Goal: Information Seeking & Learning: Check status

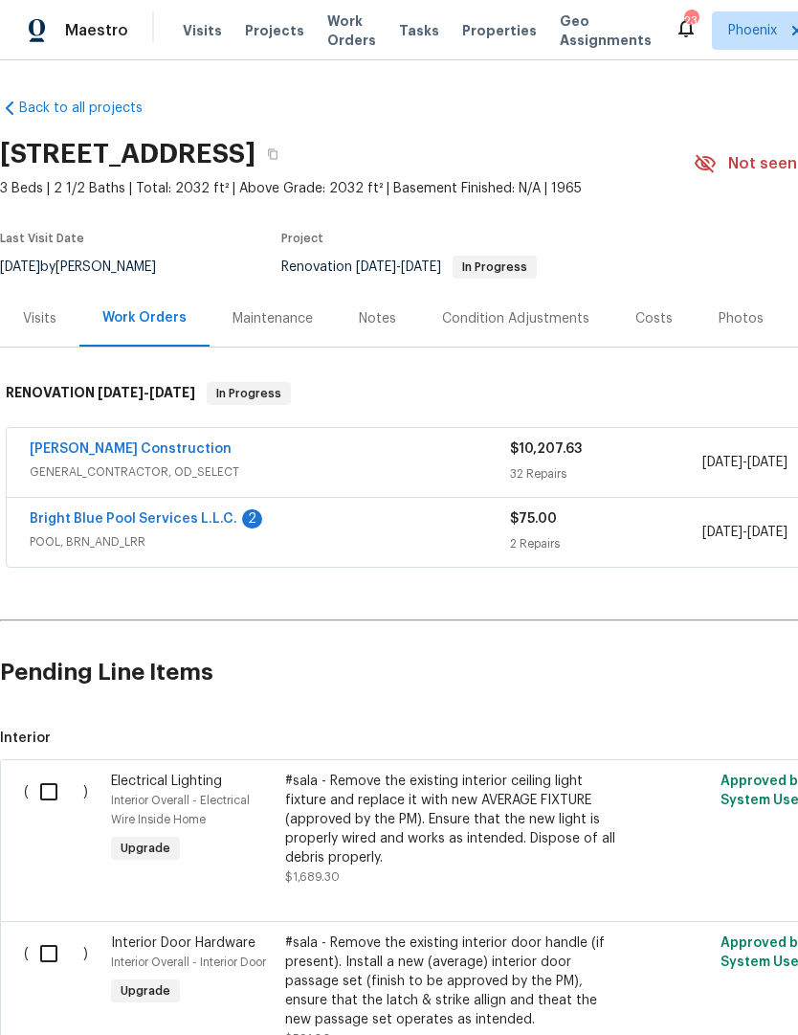
click at [58, 518] on link "Bright Blue Pool Services L.L.C." at bounding box center [134, 518] width 208 height 13
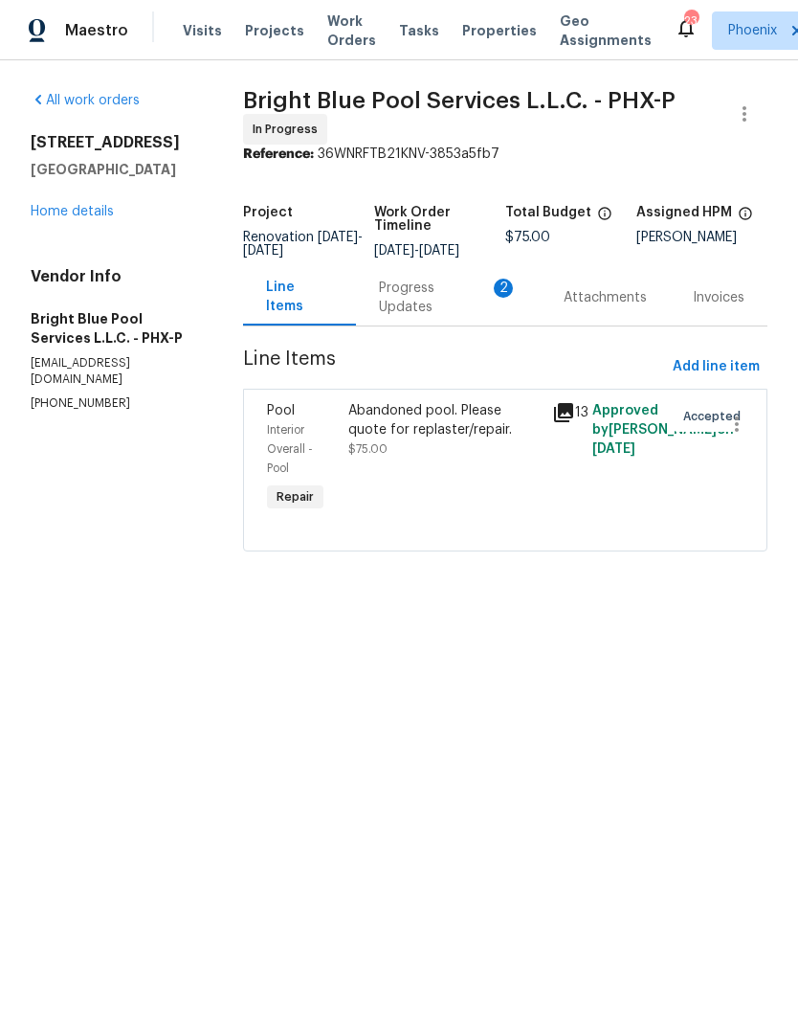
click at [377, 325] on div "Progress Updates 2" at bounding box center [448, 297] width 185 height 56
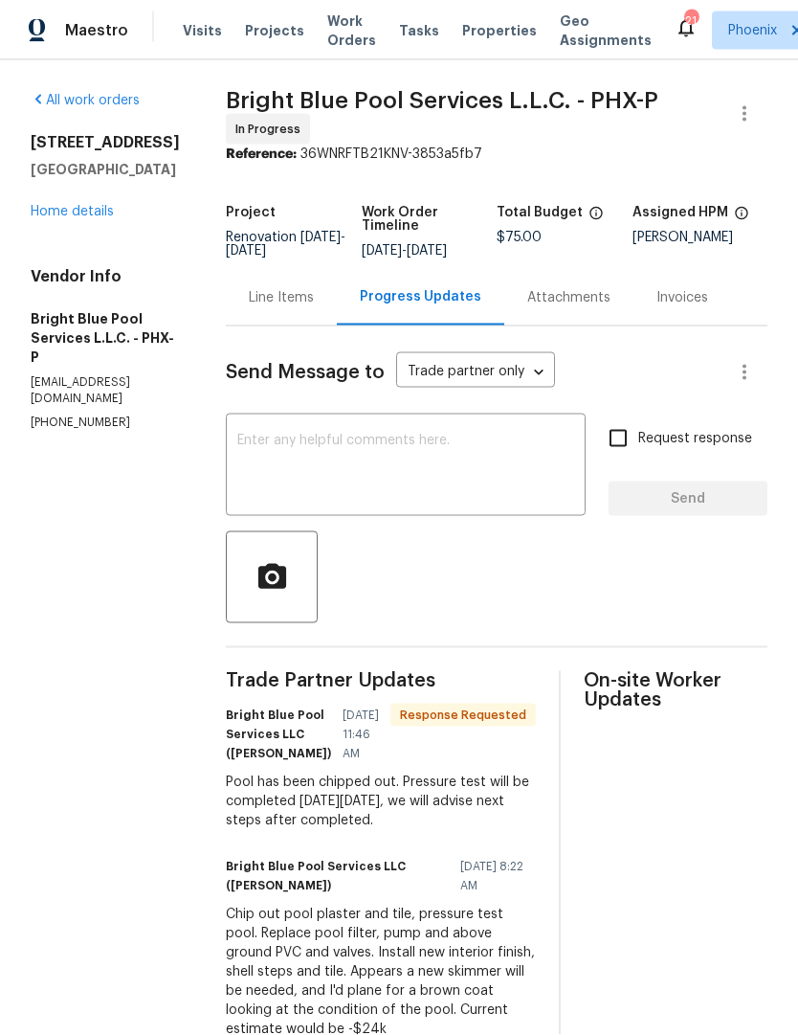
click at [258, 307] on div "Line Items" at bounding box center [281, 297] width 65 height 19
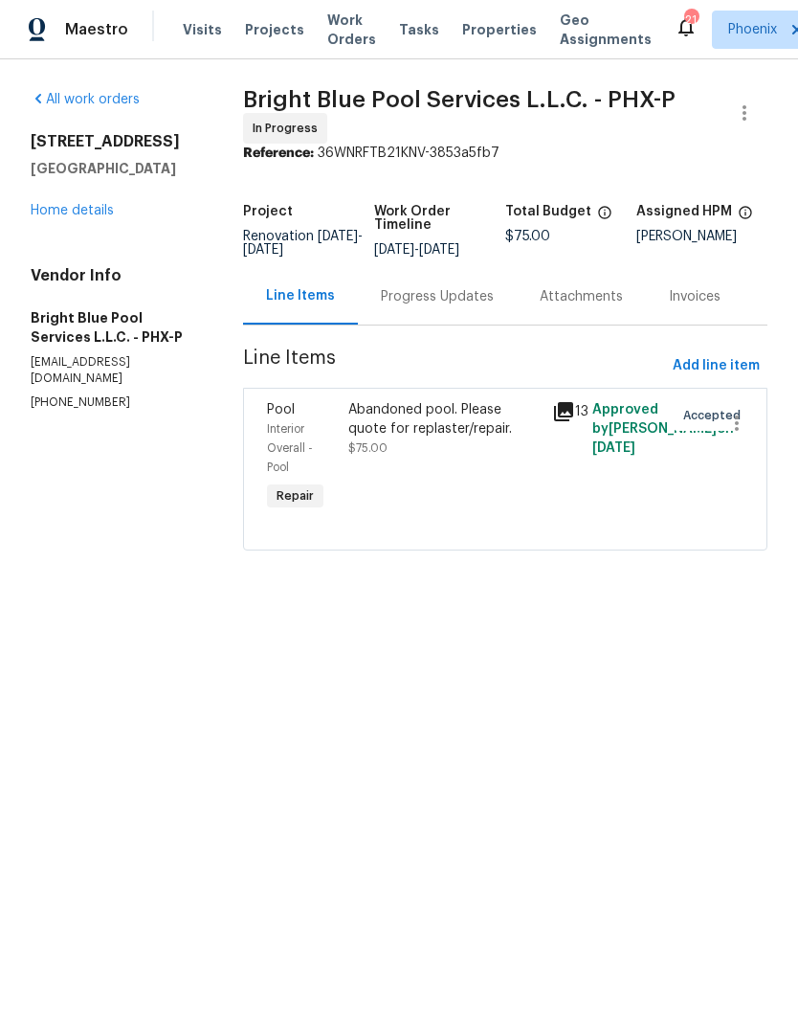
click at [56, 208] on link "Home details" at bounding box center [72, 211] width 83 height 13
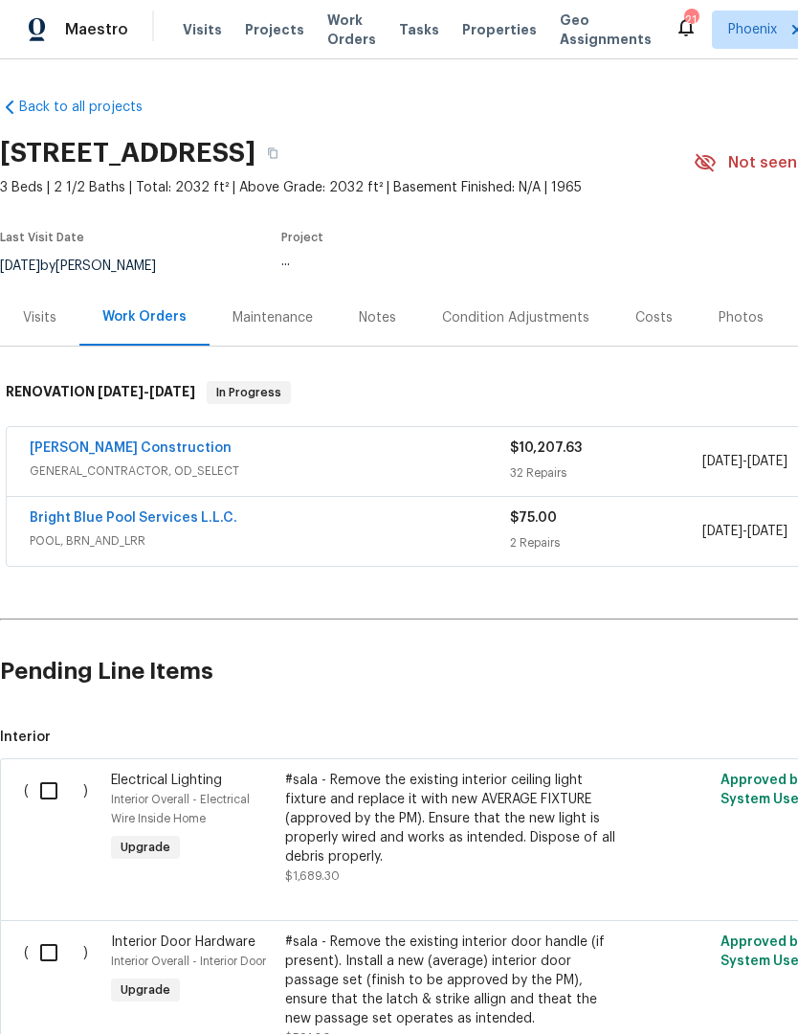
scroll to position [1, 0]
click at [617, 298] on div "Costs" at bounding box center [654, 318] width 83 height 56
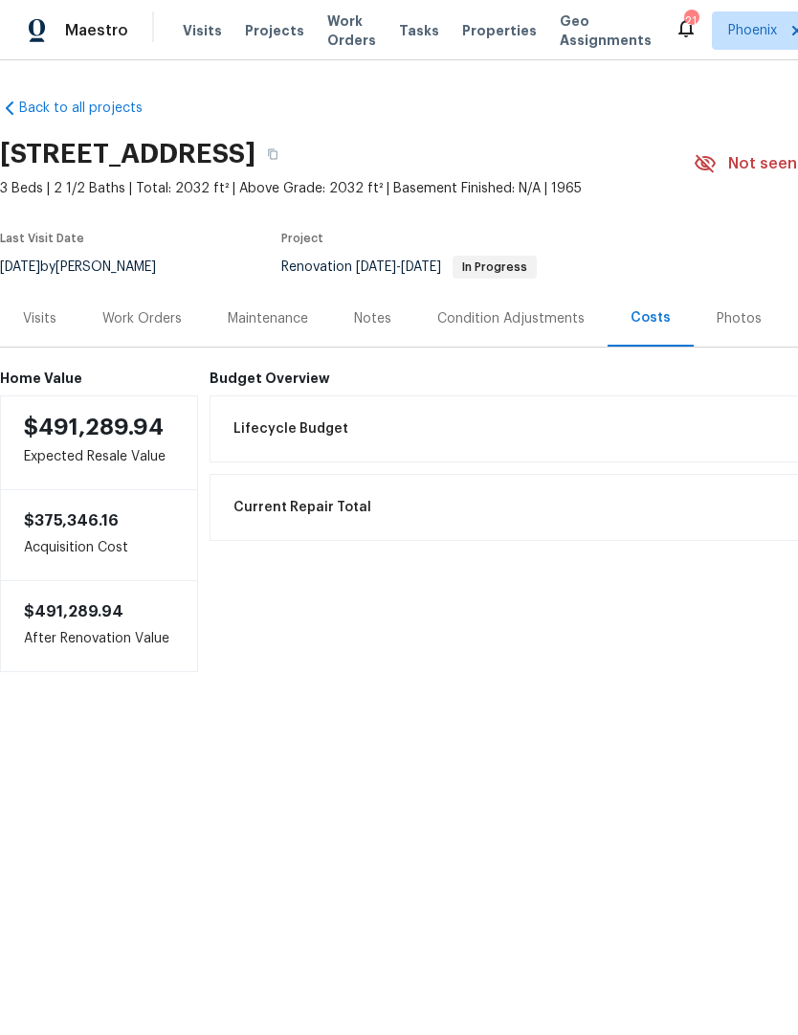
click at [114, 314] on div "Work Orders" at bounding box center [141, 318] width 79 height 19
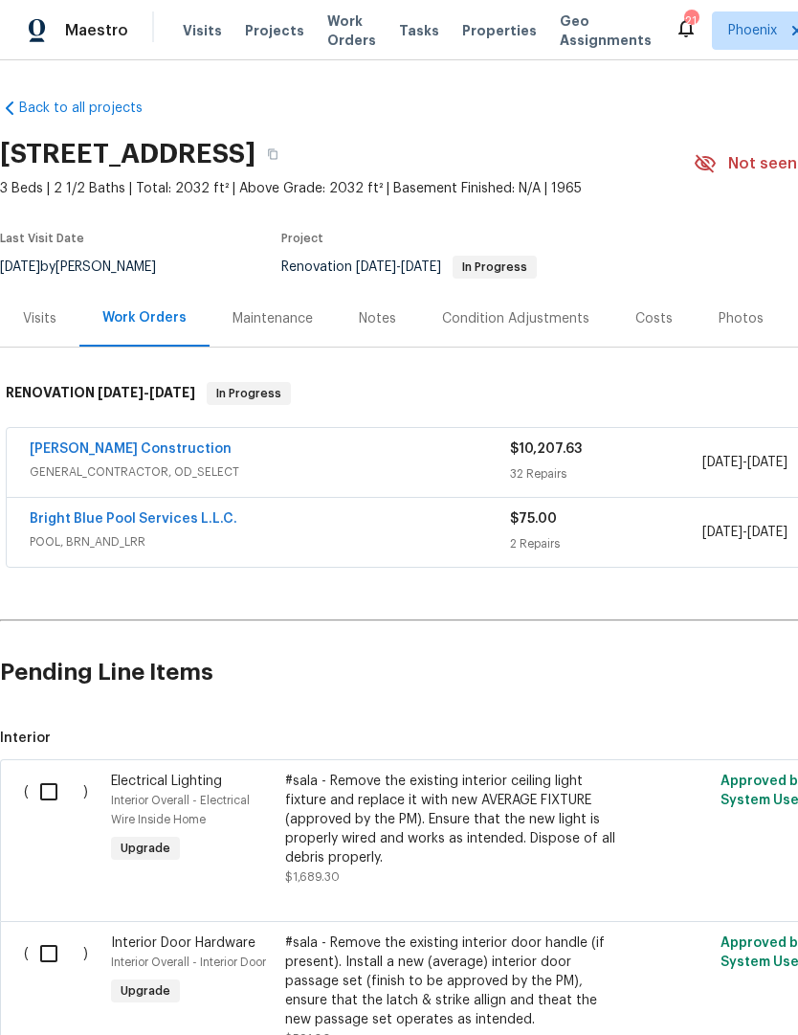
click at [70, 328] on div "Visits" at bounding box center [39, 318] width 79 height 56
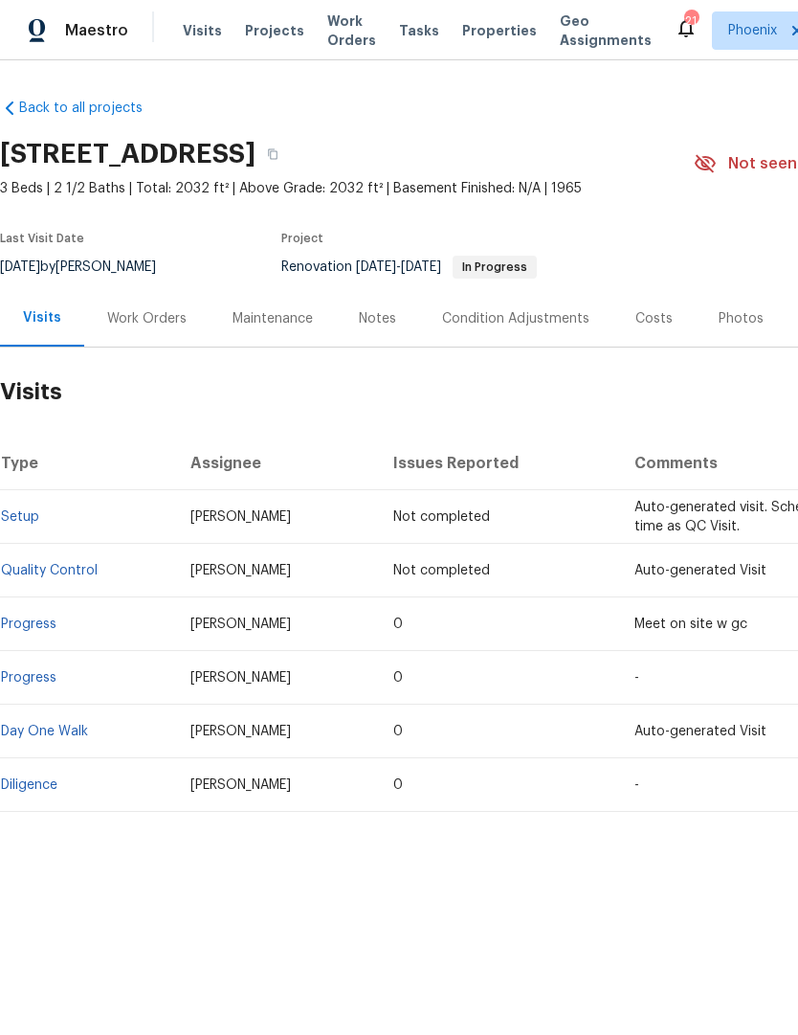
click at [156, 324] on div "Work Orders" at bounding box center [146, 318] width 79 height 19
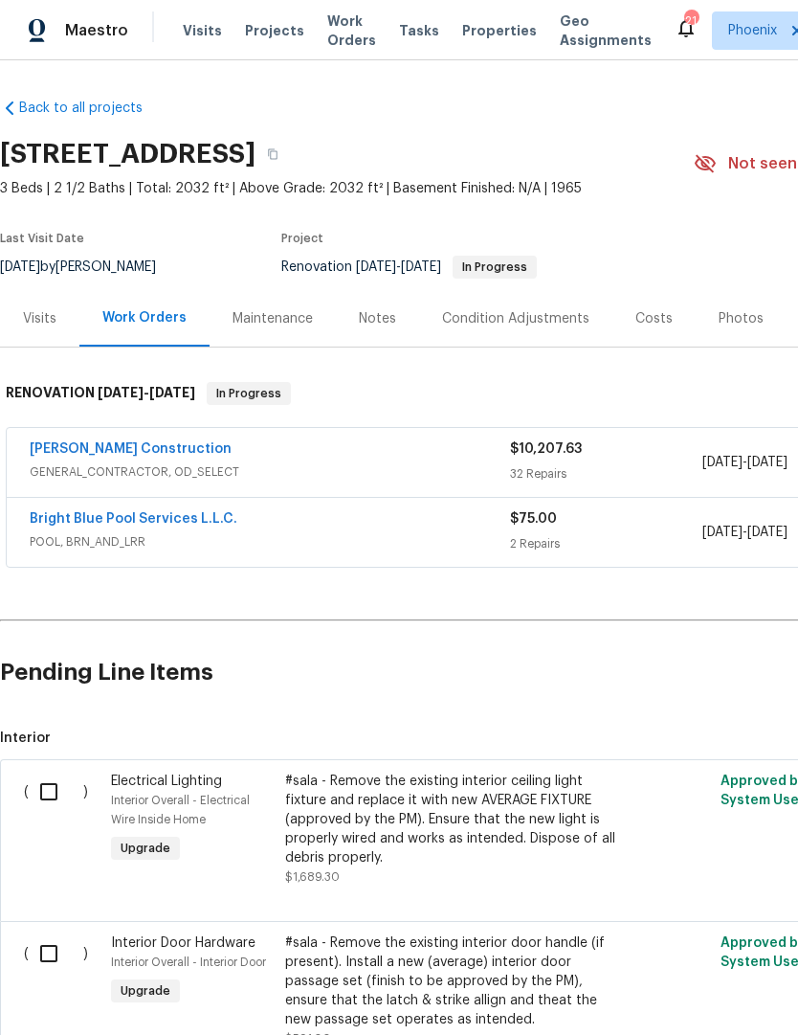
click at [79, 452] on link "[PERSON_NAME] Construction" at bounding box center [131, 448] width 202 height 13
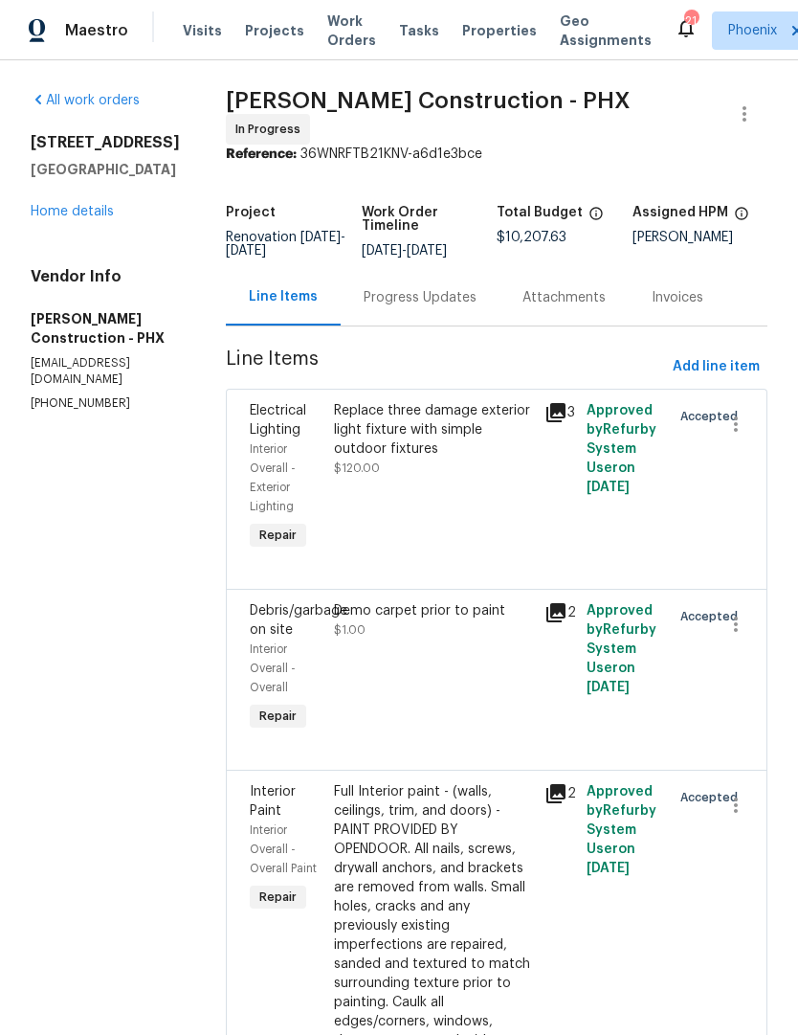
click at [35, 218] on link "Home details" at bounding box center [72, 211] width 83 height 13
